Goal: Find contact information: Find contact information

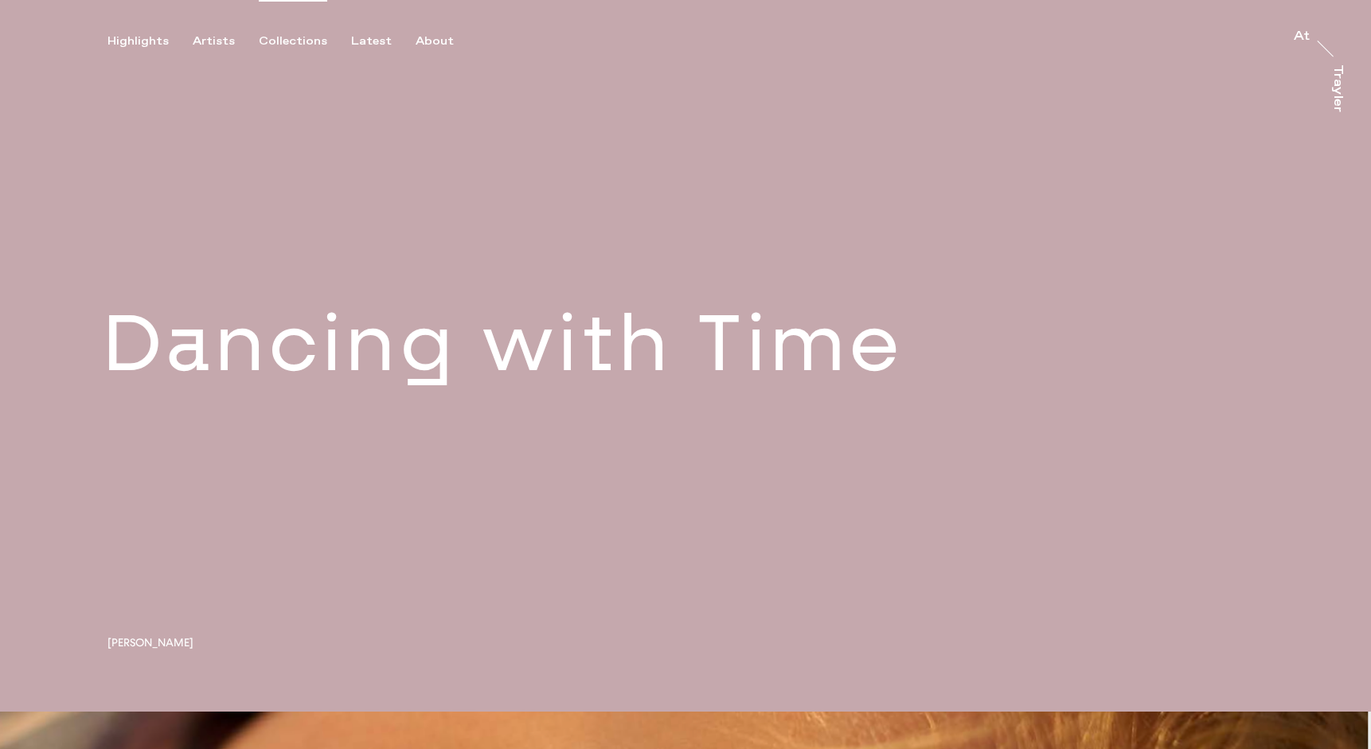
click at [286, 41] on div "Collections" at bounding box center [293, 41] width 68 height 14
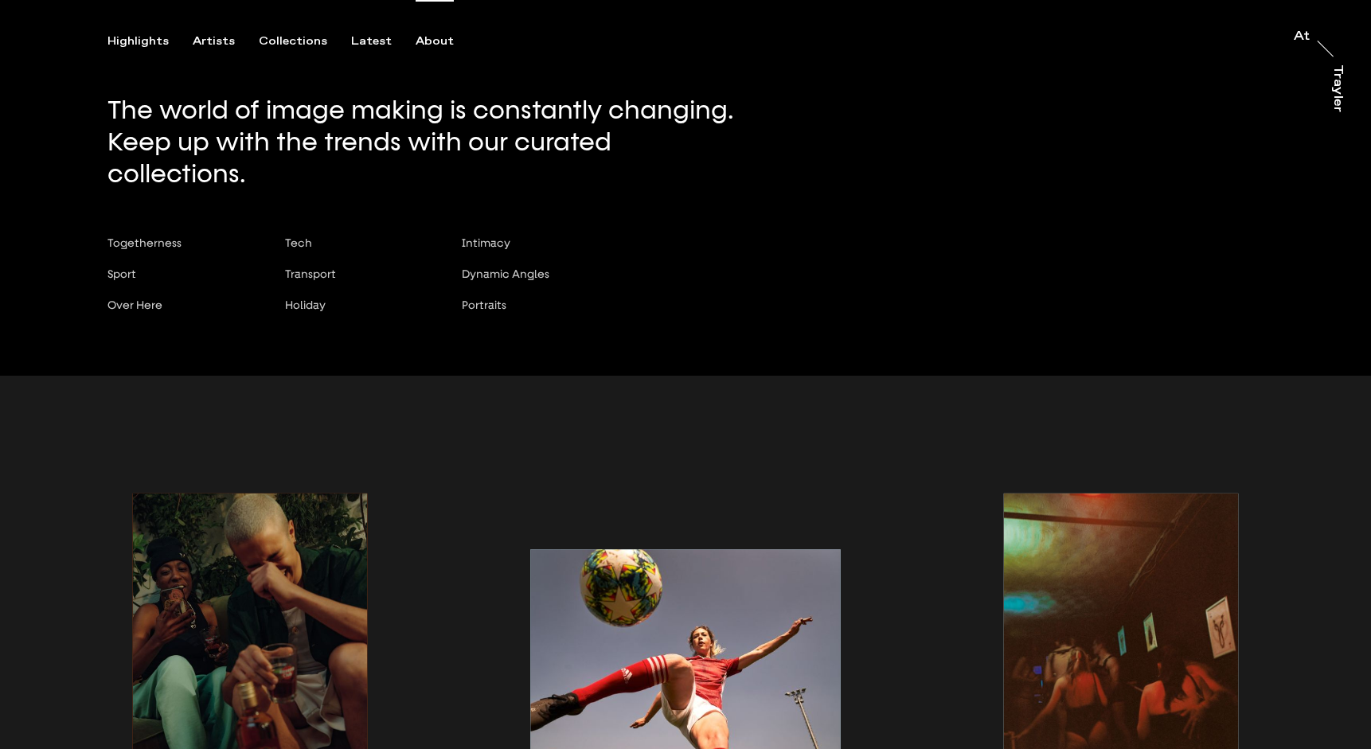
click at [418, 45] on div "About" at bounding box center [435, 41] width 38 height 14
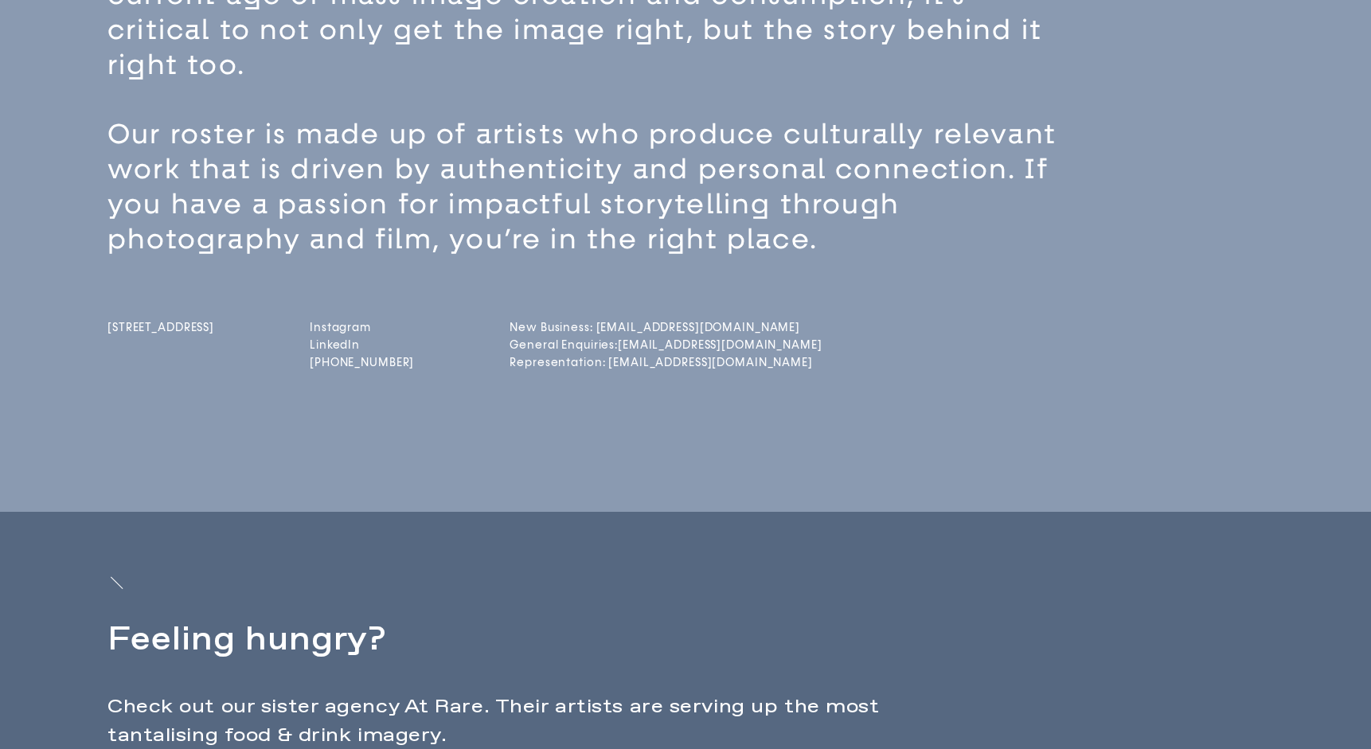
scroll to position [238, 0]
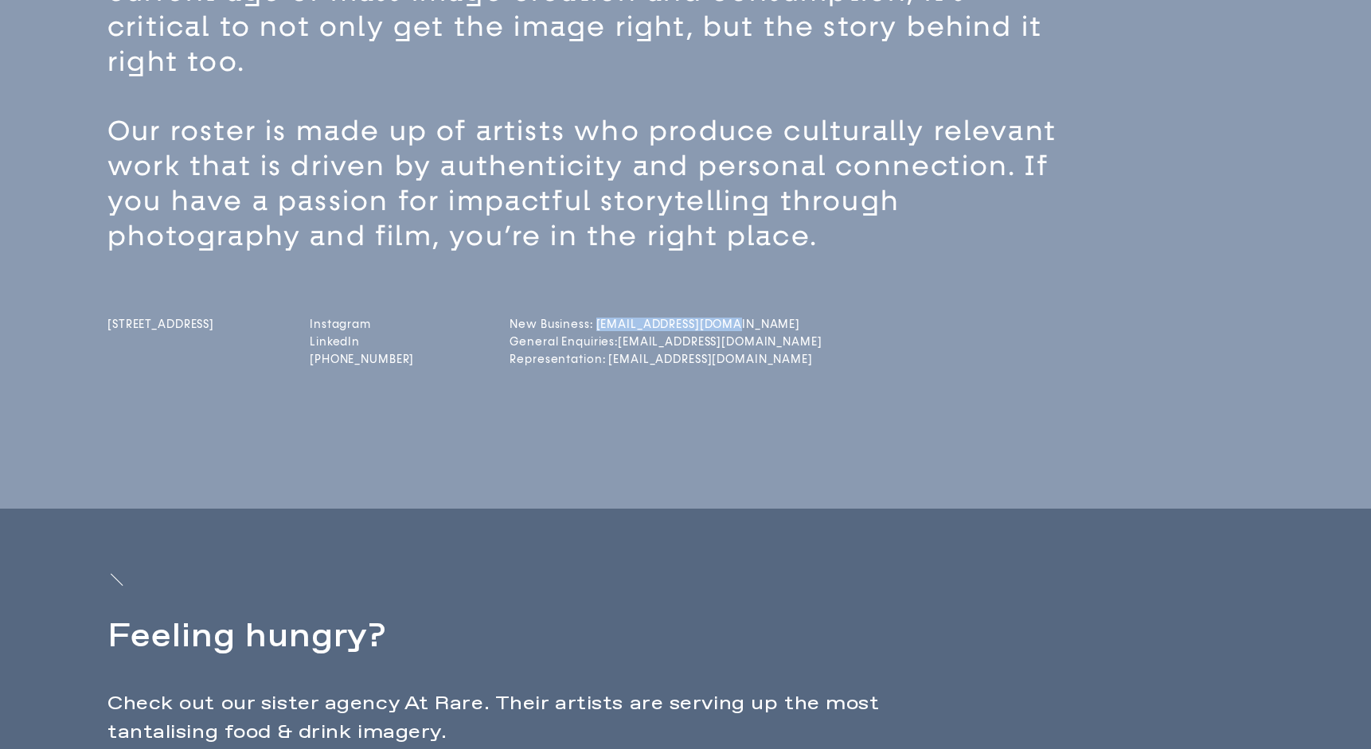
drag, startPoint x: 760, startPoint y: 322, endPoint x: 624, endPoint y: 330, distance: 135.6
click at [624, 330] on div "[STREET_ADDRESS] Instagram LinkedIn [PHONE_NUMBER] New Business: [EMAIL_ADDRESS…" at bounding box center [713, 312] width 1212 height 116
copy link "[EMAIL_ADDRESS][DOMAIN_NAME]"
drag, startPoint x: 768, startPoint y: 342, endPoint x: 651, endPoint y: 346, distance: 117.1
click at [651, 346] on div "[STREET_ADDRESS] Instagram LinkedIn [PHONE_NUMBER] New Business: [EMAIL_ADDRESS…" at bounding box center [713, 312] width 1212 height 116
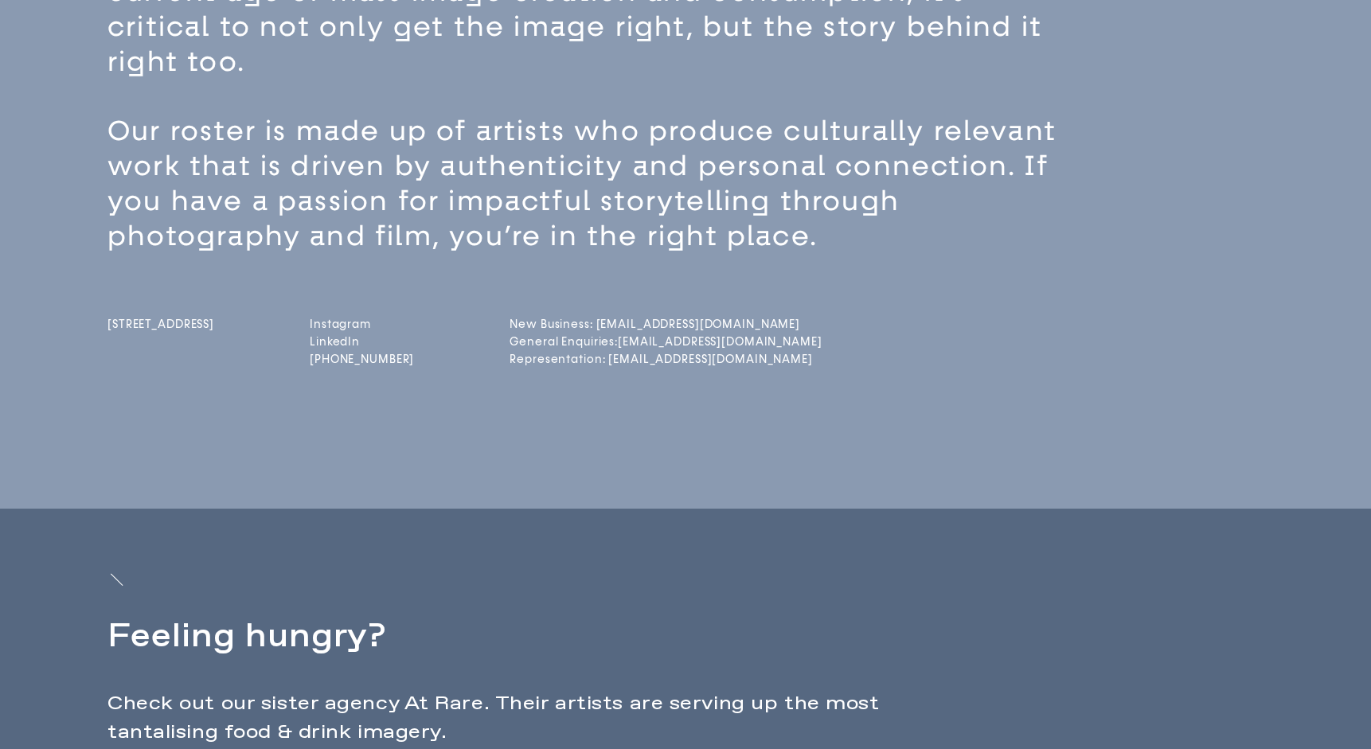
click at [808, 366] on div "[STREET_ADDRESS] Instagram LinkedIn [PHONE_NUMBER] New Business: [EMAIL_ADDRESS…" at bounding box center [713, 312] width 1212 height 116
drag, startPoint x: 808, startPoint y: 359, endPoint x: 636, endPoint y: 360, distance: 172.0
click at [636, 360] on div "[STREET_ADDRESS] Instagram LinkedIn [PHONE_NUMBER] New Business: [EMAIL_ADDRESS…" at bounding box center [713, 312] width 1212 height 116
copy link "[EMAIL_ADDRESS][DOMAIN_NAME]"
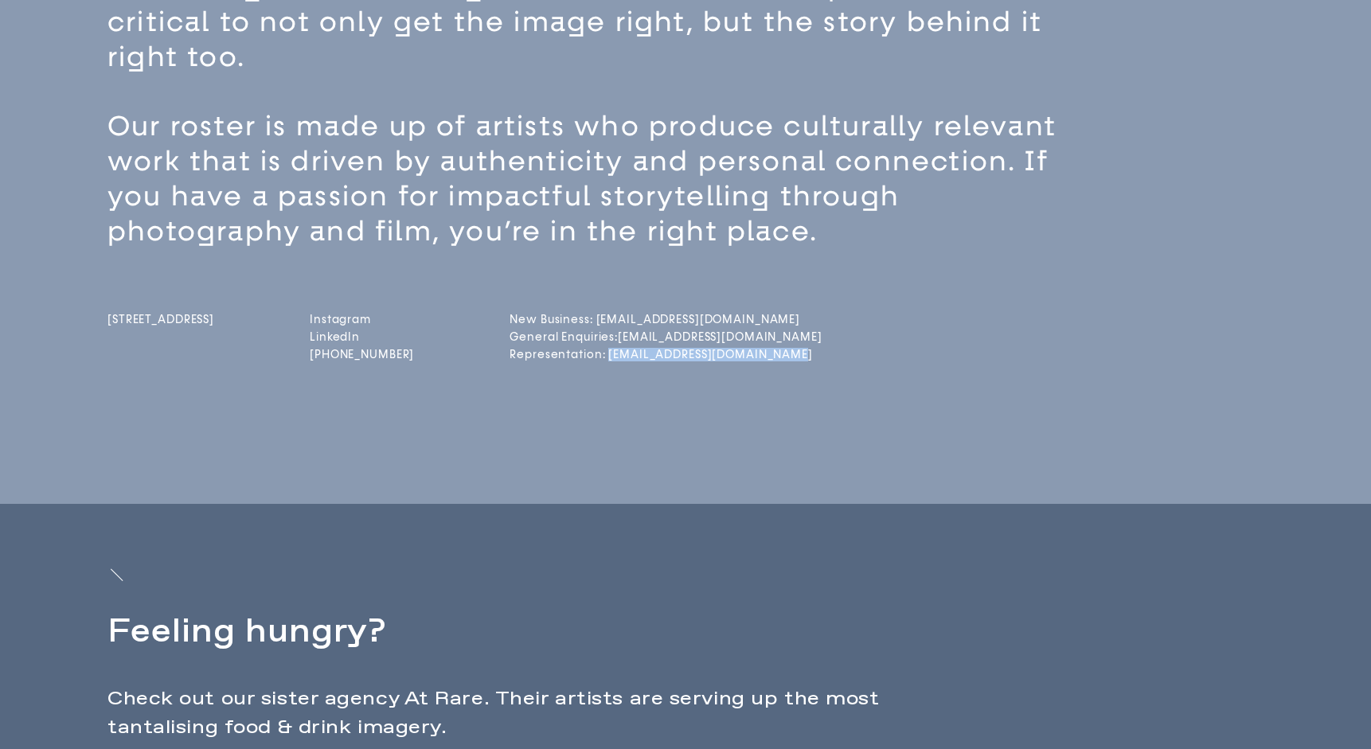
scroll to position [451, 0]
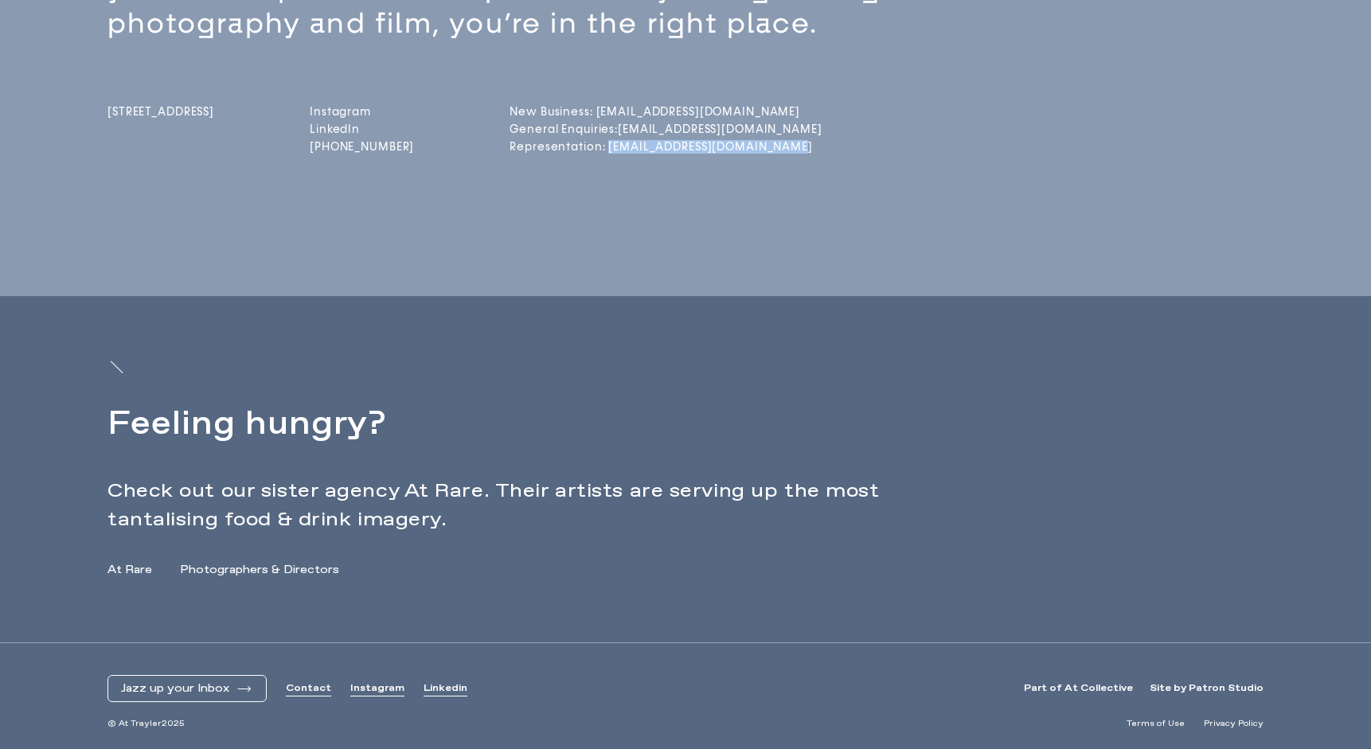
click at [299, 694] on link "Contact" at bounding box center [308, 689] width 45 height 14
click at [379, 690] on link "Instagram" at bounding box center [377, 689] width 54 height 14
